Goal: Use online tool/utility

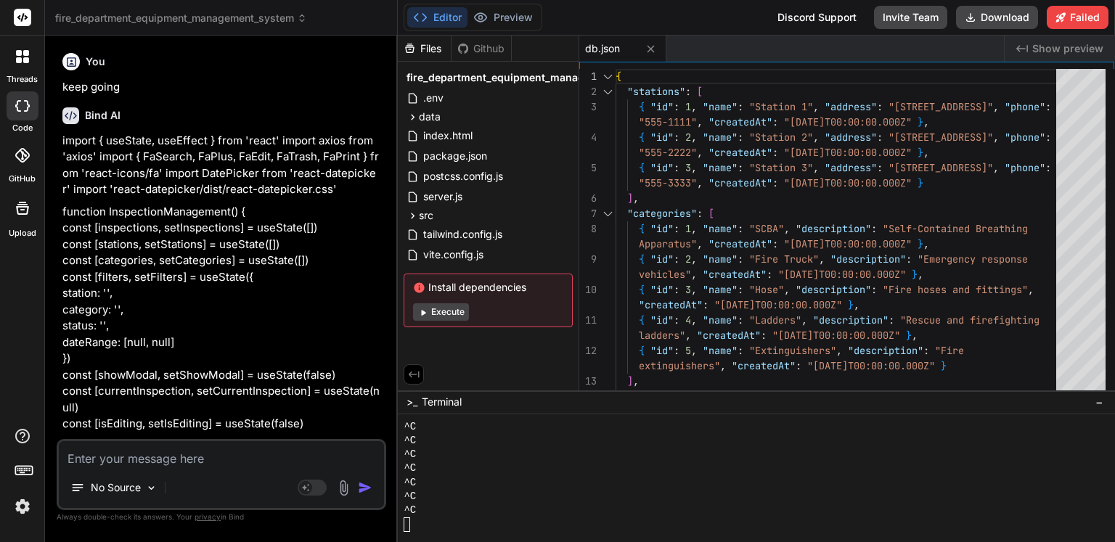
scroll to position [403, 0]
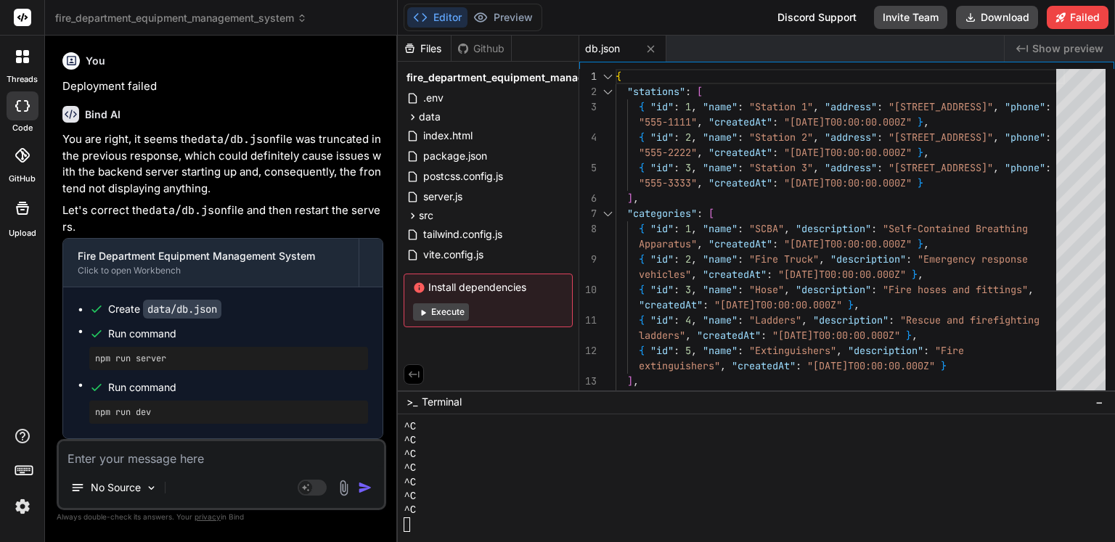
click at [444, 303] on div "Install dependencies Execute" at bounding box center [488, 301] width 169 height 54
click at [444, 306] on button "Execute" at bounding box center [441, 311] width 56 height 17
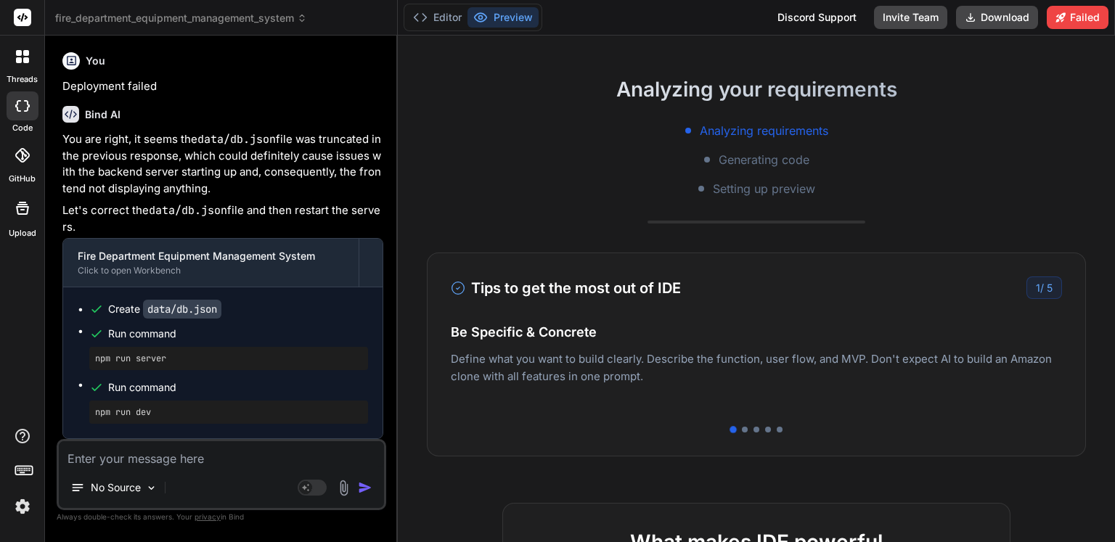
scroll to position [0, 0]
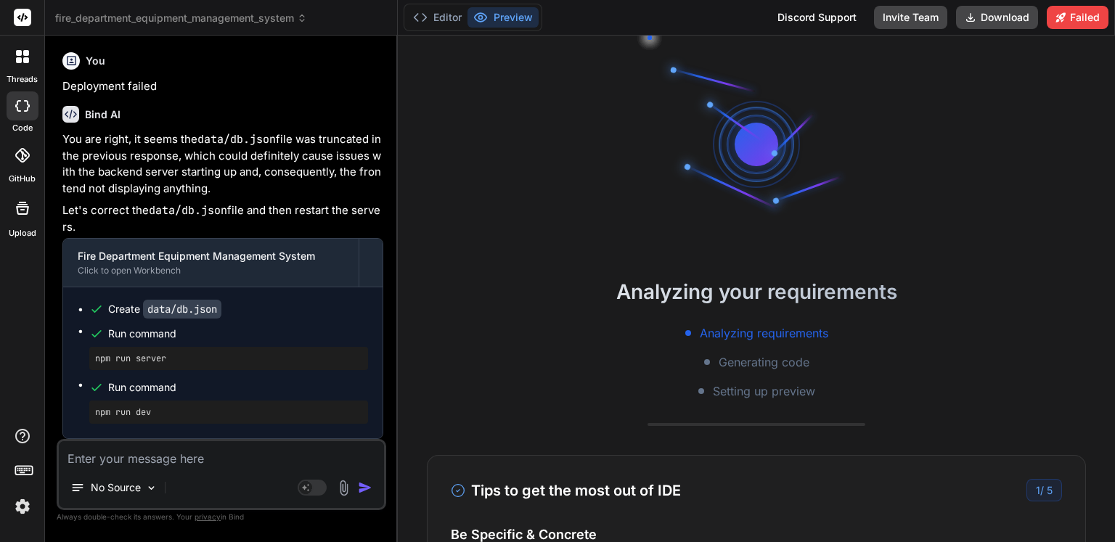
click at [12, 63] on div at bounding box center [22, 56] width 30 height 30
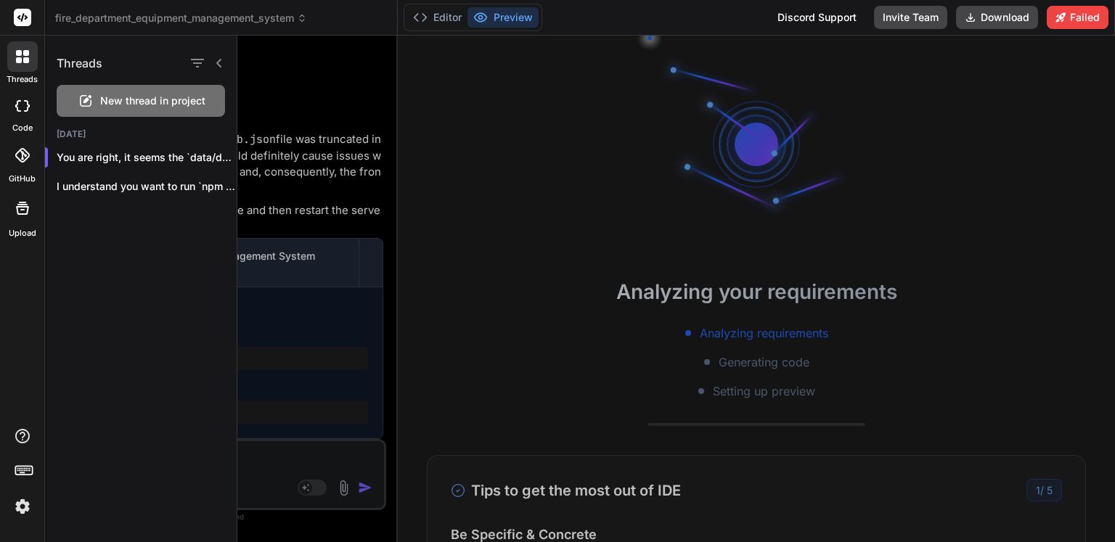
click at [454, 163] on div at bounding box center [676, 289] width 878 height 507
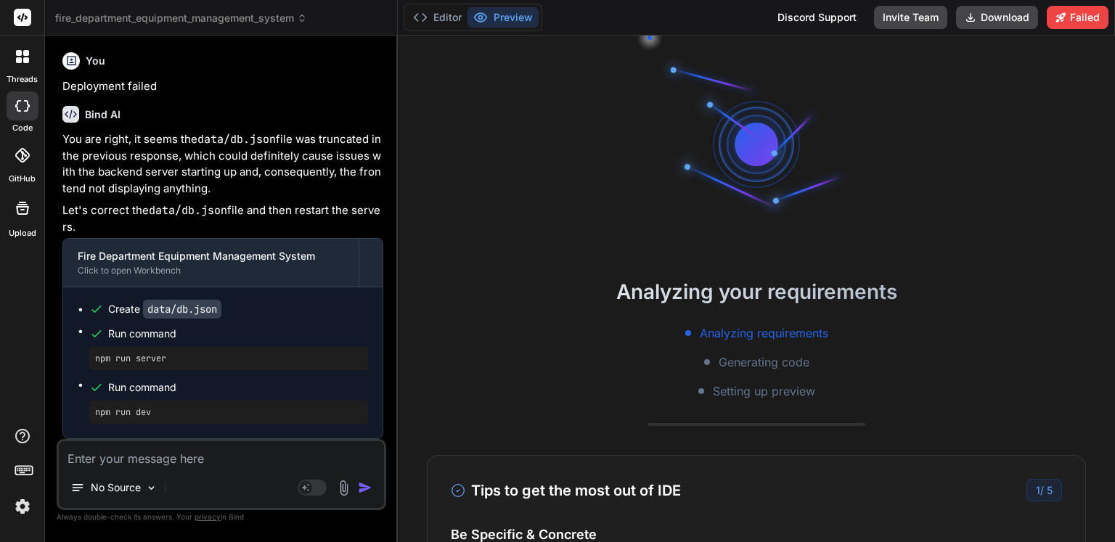
type textarea "x"
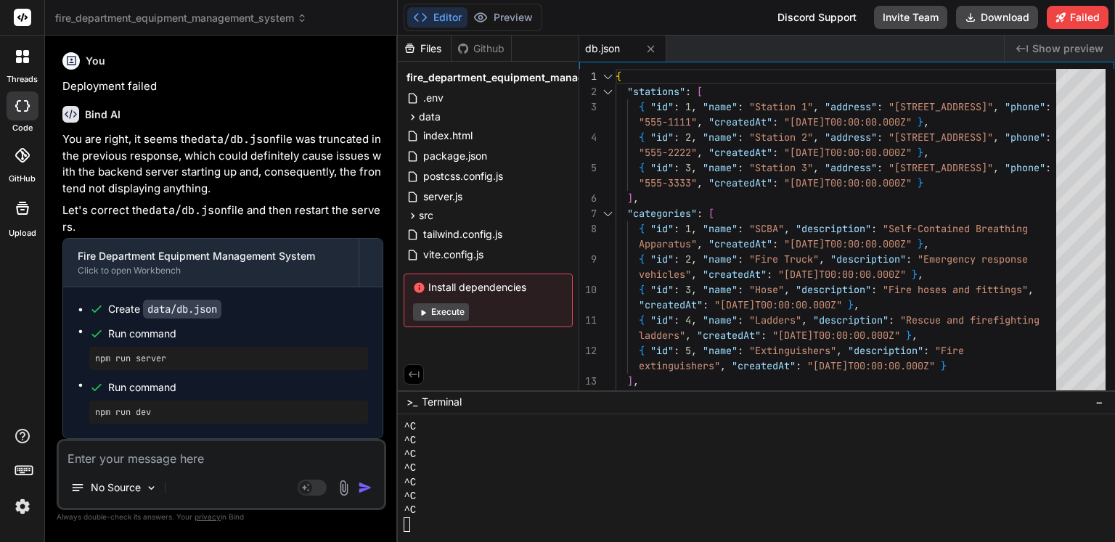
click at [21, 505] on img at bounding box center [22, 506] width 25 height 25
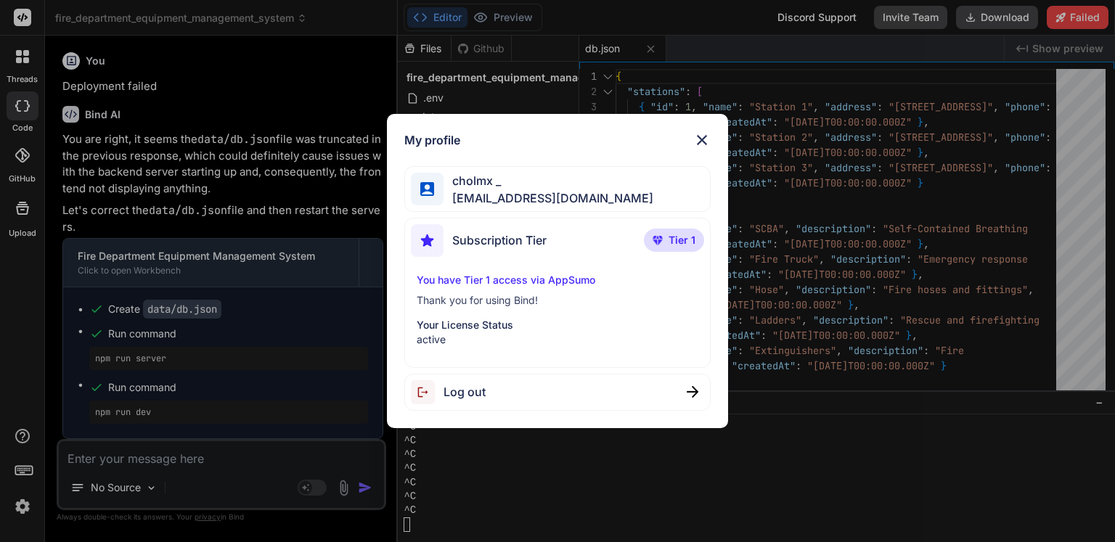
click at [13, 364] on div "My profile cholmx _ [EMAIL_ADDRESS][DOMAIN_NAME] Subscription Tier Tier 1 You h…" at bounding box center [557, 271] width 1115 height 542
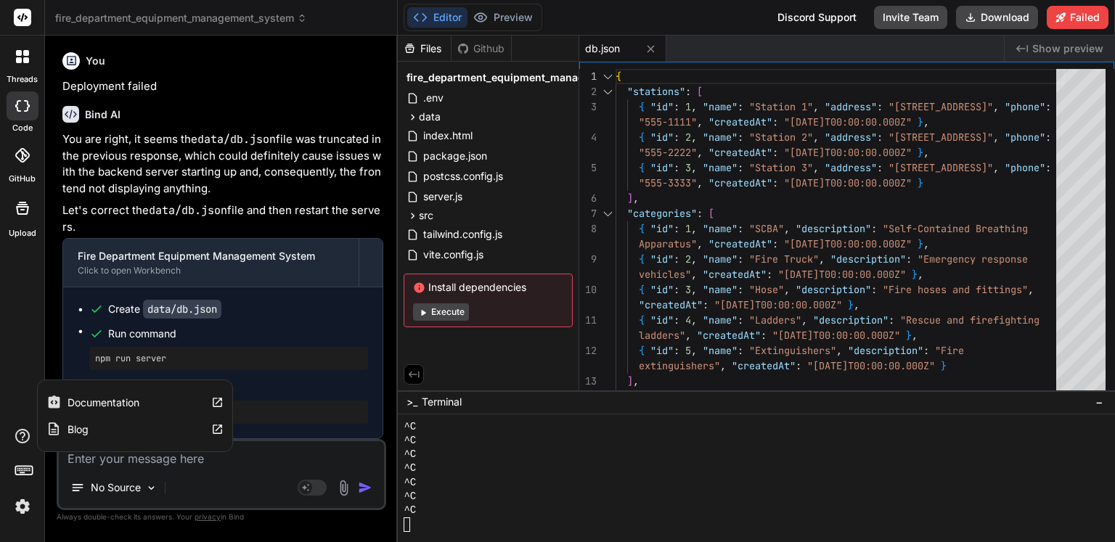
click at [17, 428] on icon at bounding box center [22, 436] width 17 height 17
click at [701, 448] on div "^C" at bounding box center [748, 455] width 689 height 14
click at [820, 15] on div "Discord Support" at bounding box center [817, 17] width 97 height 23
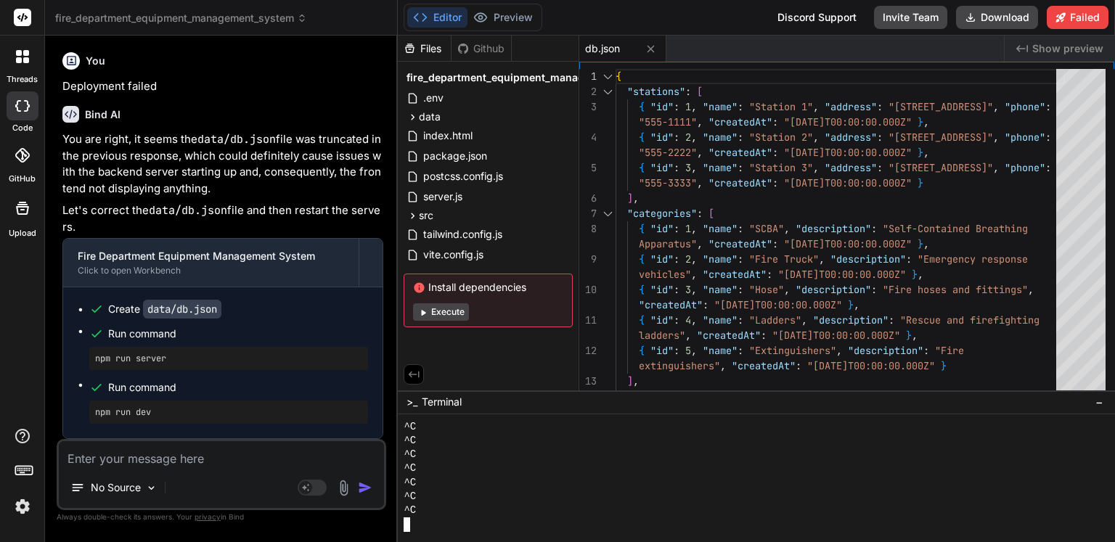
click at [520, 455] on div "^C" at bounding box center [748, 455] width 689 height 14
click at [494, 473] on div "^C" at bounding box center [748, 469] width 689 height 14
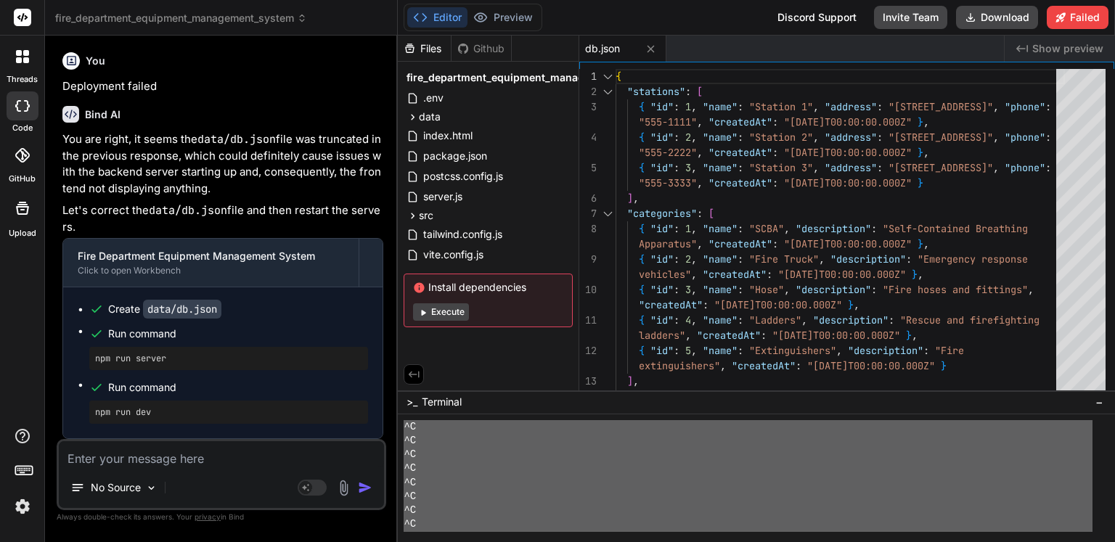
drag, startPoint x: 433, startPoint y: 491, endPoint x: 401, endPoint y: 413, distance: 84.7
click at [401, 413] on div ">_ Terminal − ❯❯❯❯❯❯❯❯❯❯❯❯❯❯❯❯❯❯❯❯❯❯❯❯❯❯❯❯❯❯❯❯ ^C ^C ^C ^C ^C ^C ^C ^C" at bounding box center [756, 467] width 717 height 152
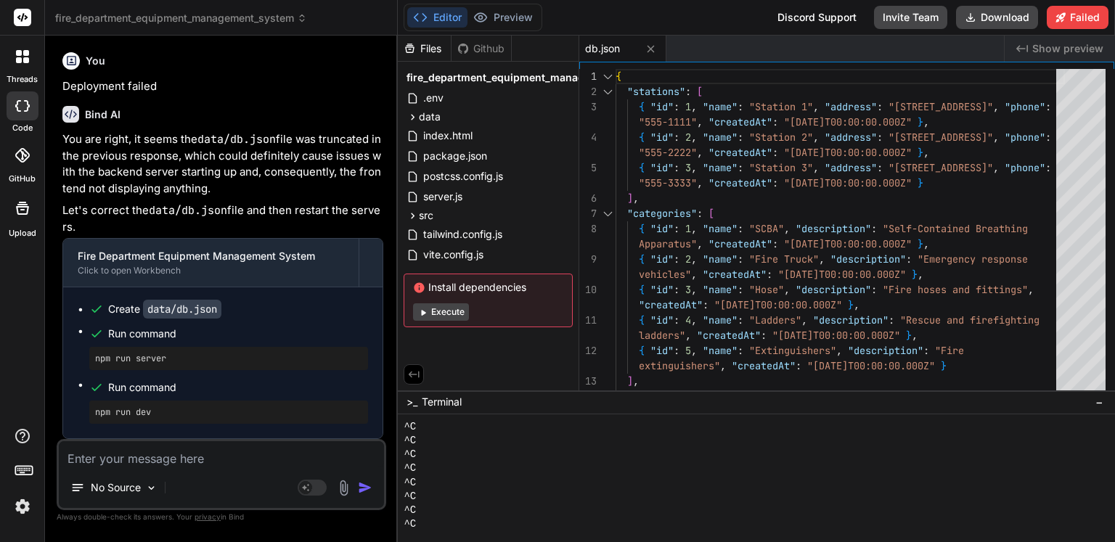
scroll to position [345, 0]
click at [446, 403] on span "Terminal" at bounding box center [442, 402] width 40 height 15
click at [1102, 404] on button "−" at bounding box center [1100, 402] width 14 height 23
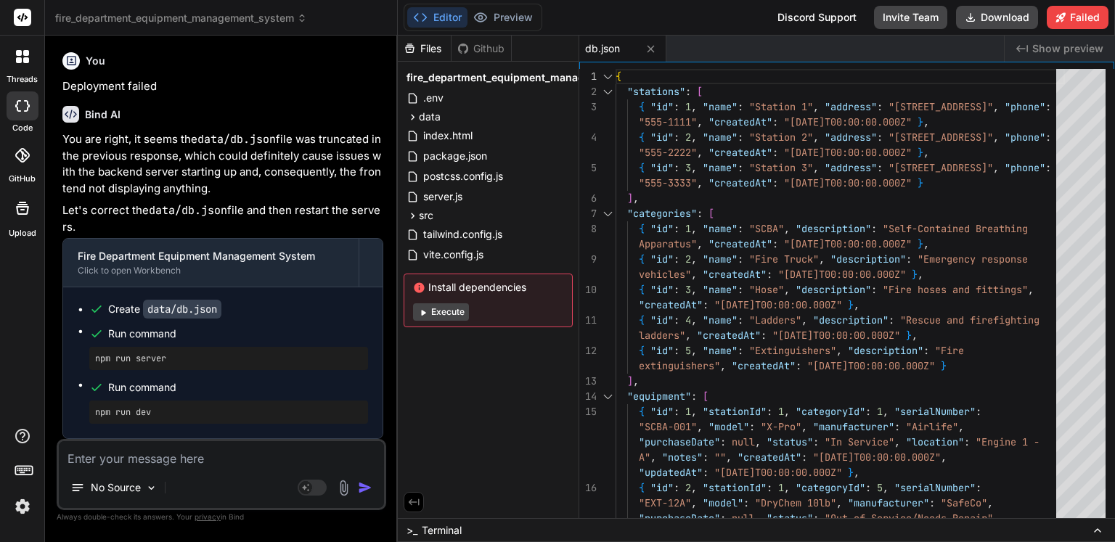
click at [1094, 527] on icon at bounding box center [1098, 531] width 12 height 12
click at [471, 533] on div ">_ Terminal" at bounding box center [756, 530] width 717 height 24
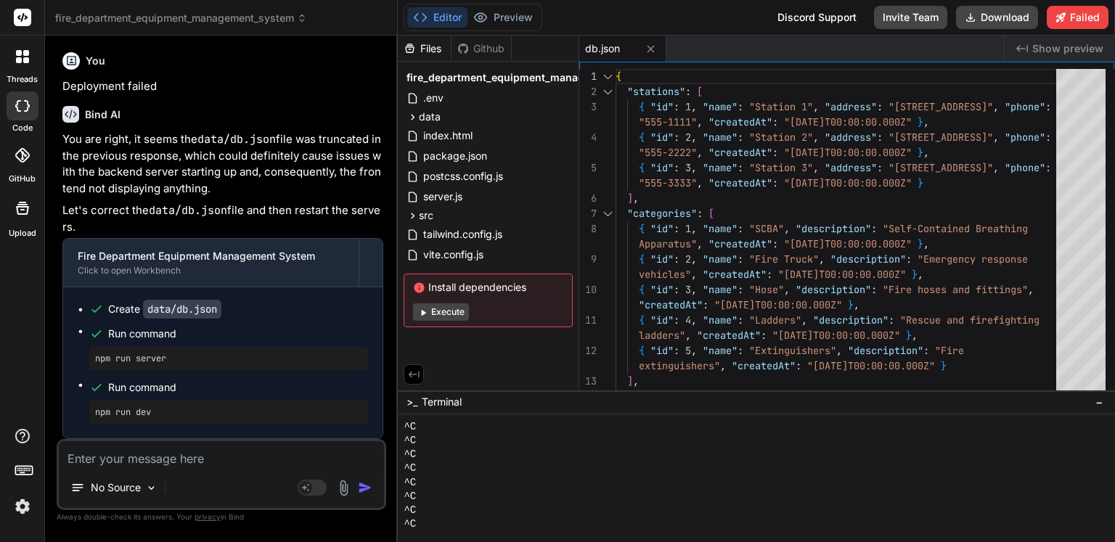
click at [485, 399] on div ">_ Terminal −" at bounding box center [756, 403] width 717 height 24
click at [433, 518] on div at bounding box center [748, 525] width 689 height 14
click at [409, 526] on div at bounding box center [748, 525] width 689 height 14
click at [436, 526] on div at bounding box center [748, 525] width 689 height 14
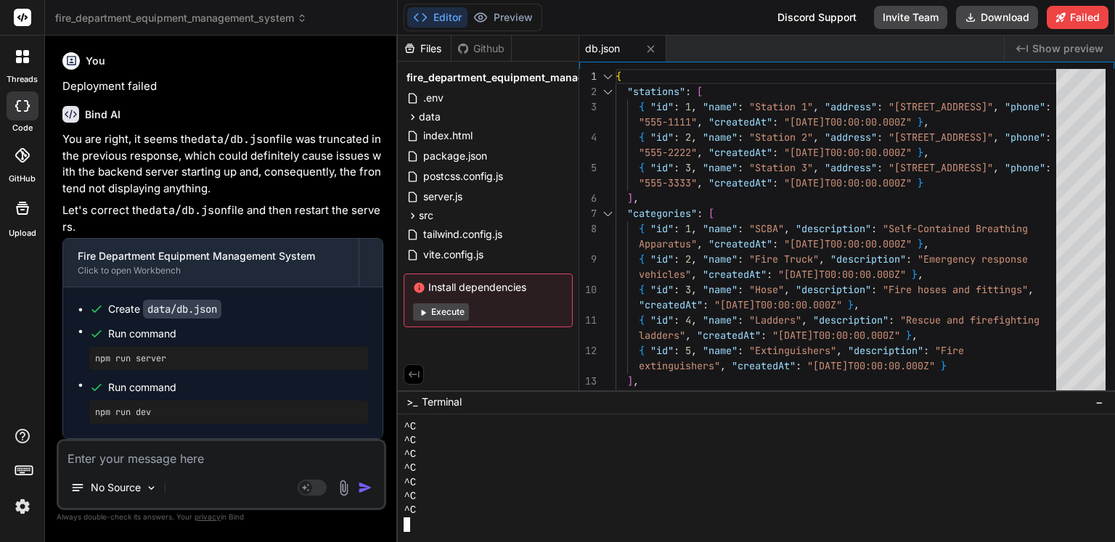
click at [450, 526] on div at bounding box center [748, 525] width 689 height 14
click at [433, 520] on div at bounding box center [748, 525] width 689 height 14
